Goal: Find specific page/section: Find specific page/section

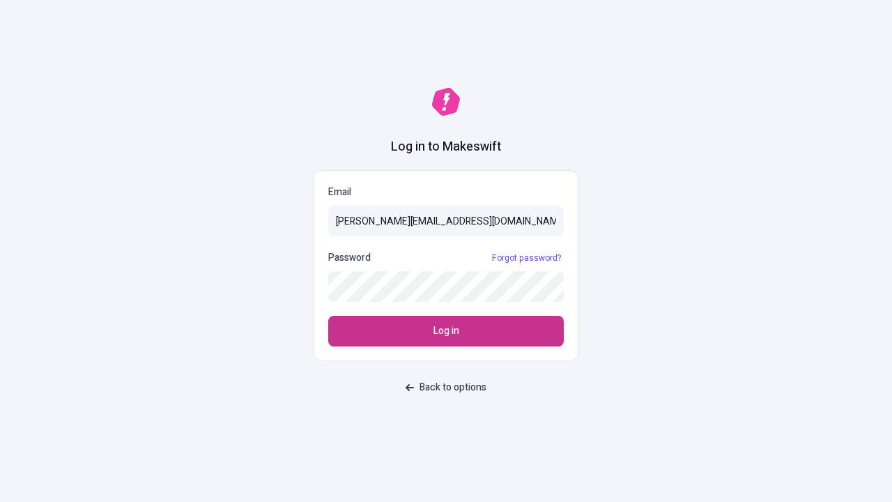
click at [446, 331] on span "Log in" at bounding box center [447, 330] width 26 height 15
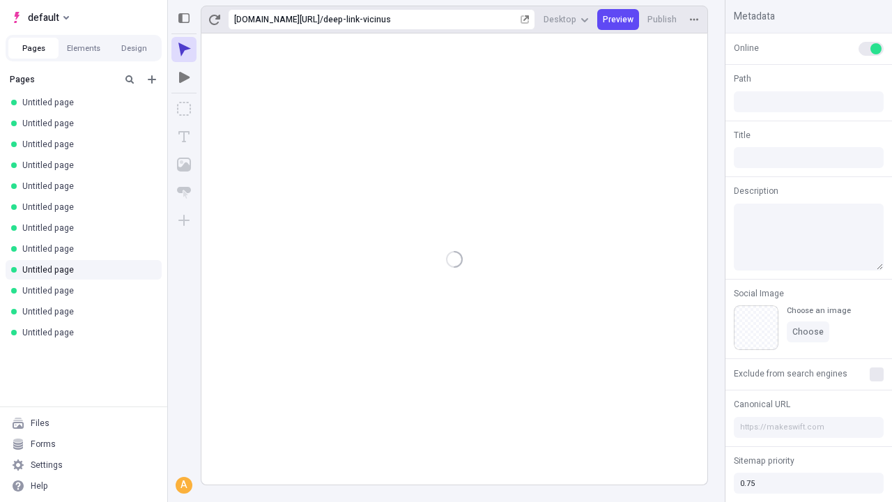
type input "/deep-link-vicinus"
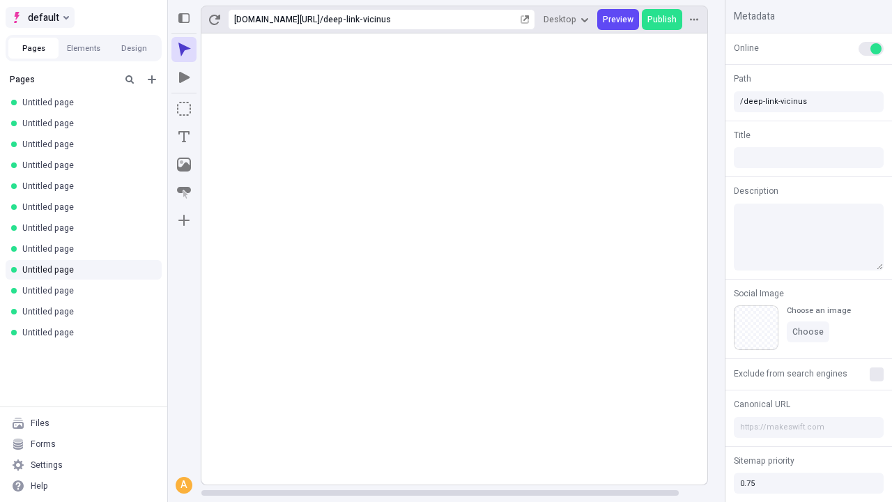
click at [39, 17] on span "default" at bounding box center [43, 17] width 31 height 17
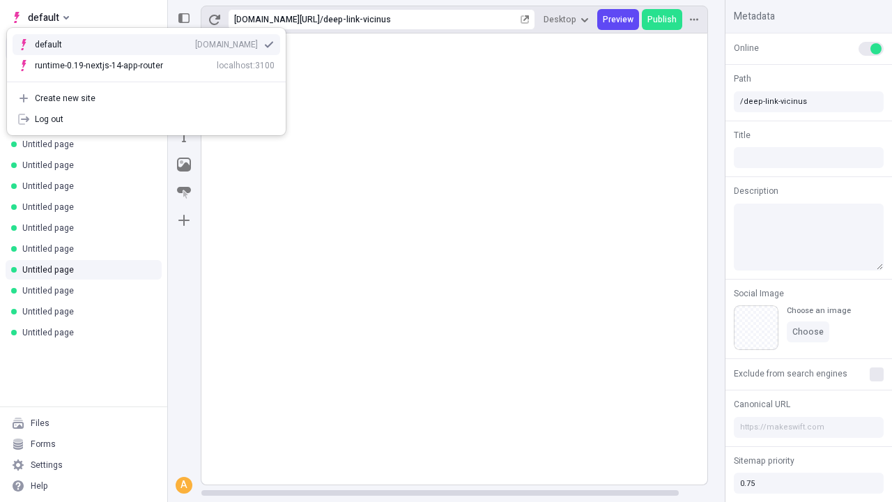
click at [195, 42] on div "[DOMAIN_NAME]" at bounding box center [226, 44] width 63 height 11
click at [134, 48] on button "Design" at bounding box center [134, 48] width 50 height 21
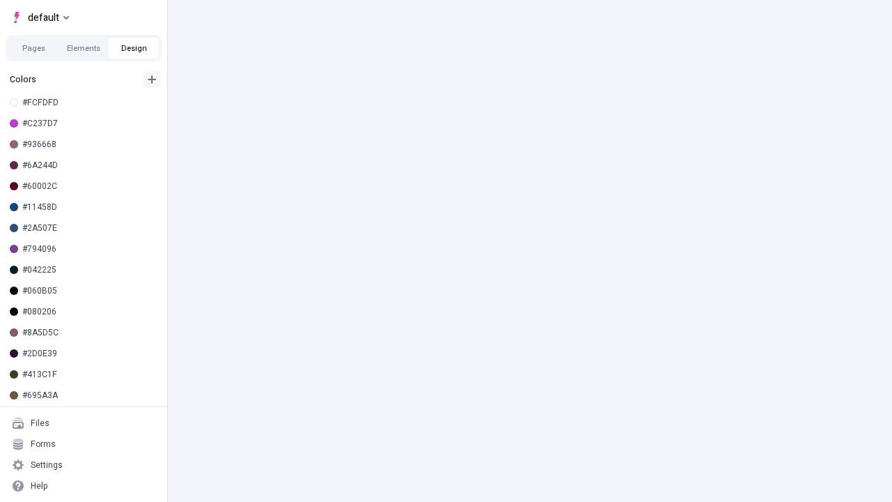
click at [152, 75] on icon "button" at bounding box center [152, 79] width 8 height 8
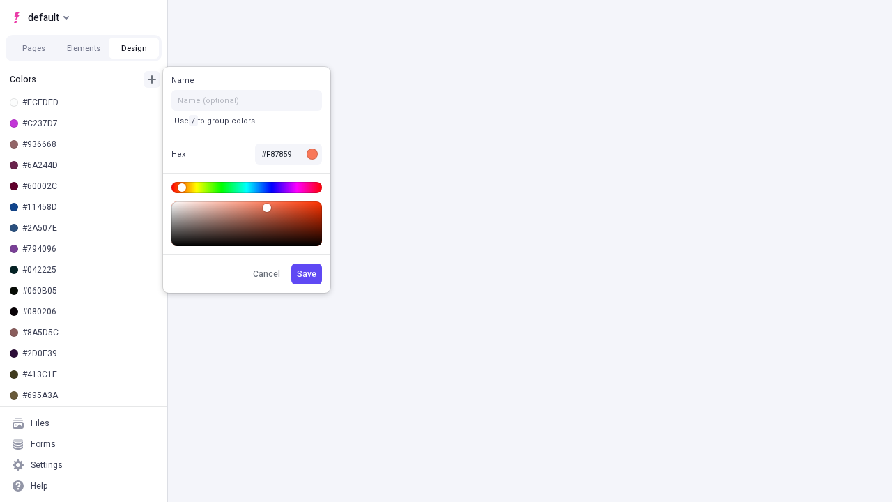
scroll to position [4, 0]
